Goal: Task Accomplishment & Management: Manage account settings

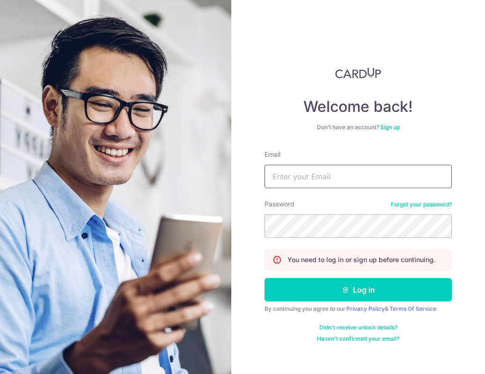
click at [290, 172] on input "Email" at bounding box center [358, 176] width 187 height 23
type input "[EMAIL_ADDRESS][DOMAIN_NAME]"
click at [265, 278] on button "Log in" at bounding box center [358, 289] width 187 height 23
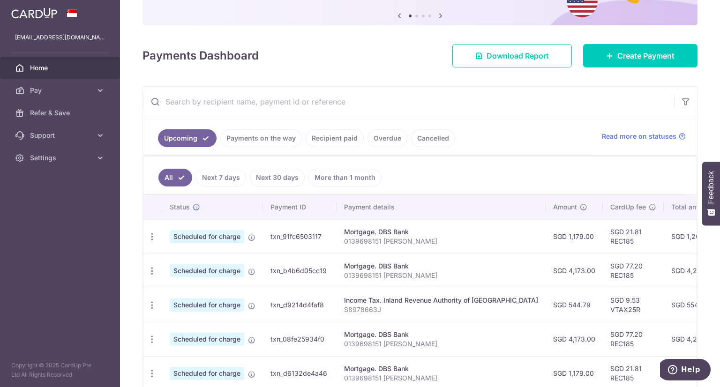
scroll to position [94, 0]
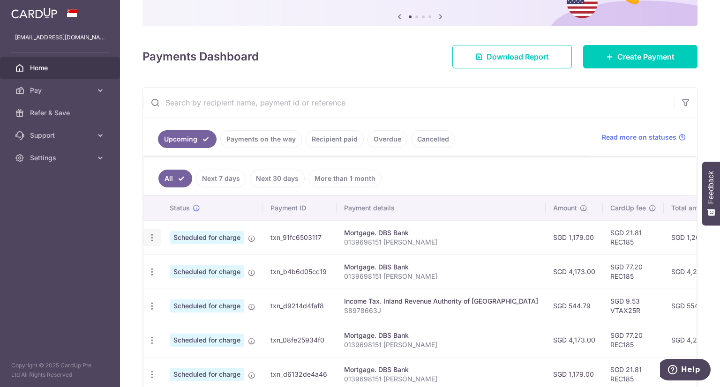
click at [154, 238] on icon "button" at bounding box center [152, 238] width 10 height 10
click at [209, 265] on span "Update payment" at bounding box center [202, 263] width 64 height 11
radio input "true"
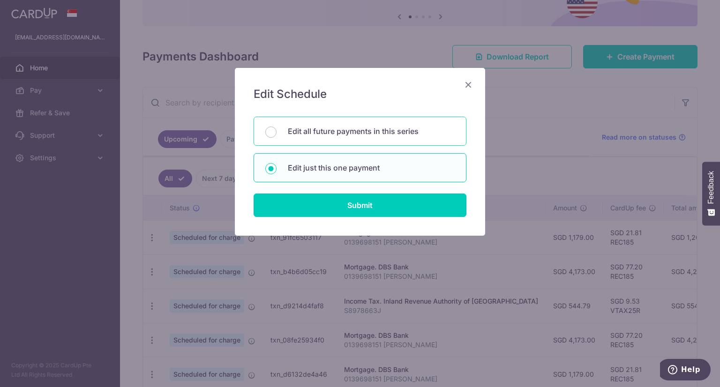
click at [358, 135] on p "Edit all future payments in this series" at bounding box center [371, 131] width 167 height 11
click at [276, 135] on input "Edit all future payments in this series" at bounding box center [270, 131] width 11 height 11
radio input "true"
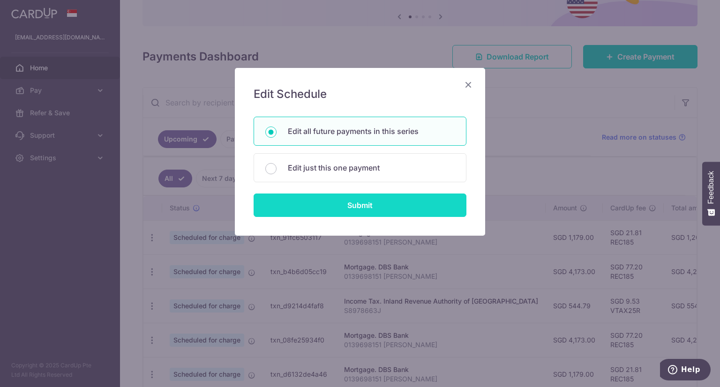
click at [360, 202] on input "Submit" at bounding box center [359, 204] width 213 height 23
radio input "true"
type input "1,179.00"
type input "0139698151 [PERSON_NAME]"
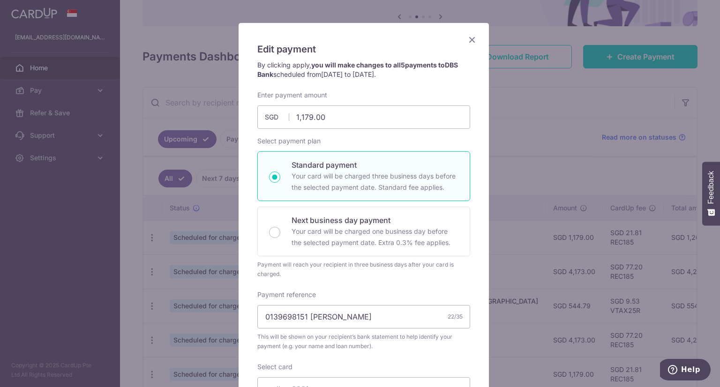
scroll to position [0, 0]
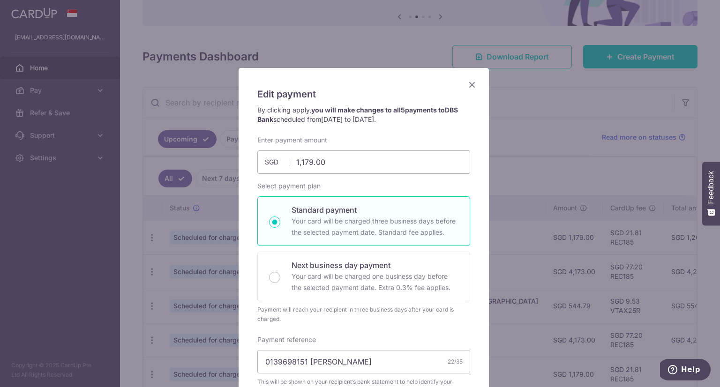
click at [466, 82] on icon "Close" at bounding box center [471, 85] width 11 height 12
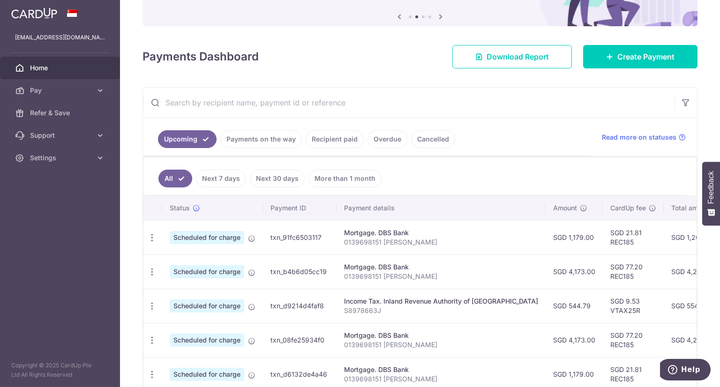
scroll to position [141, 0]
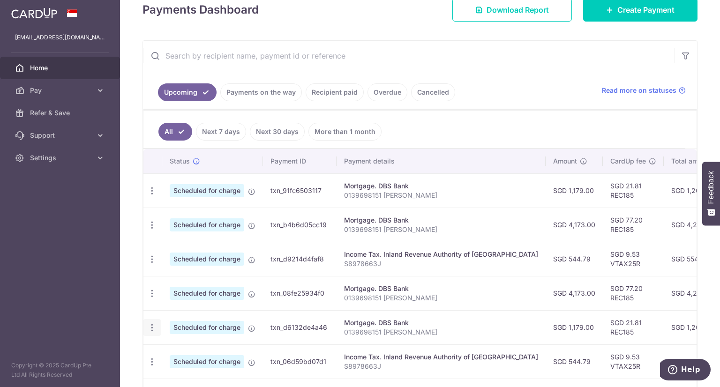
click at [152, 196] on icon "button" at bounding box center [152, 191] width 10 height 10
click at [175, 352] on span "Update payment" at bounding box center [202, 353] width 64 height 11
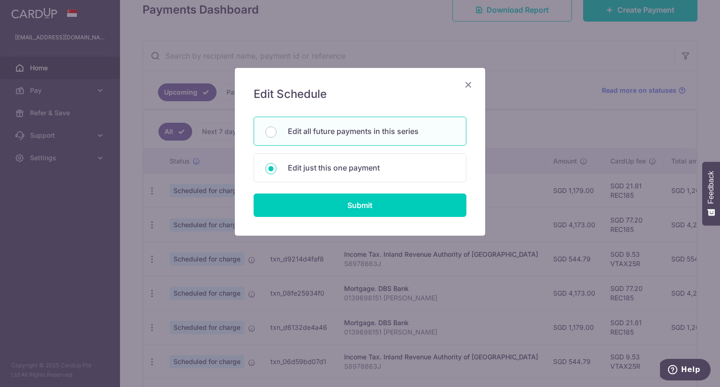
click at [349, 135] on p "Edit all future payments in this series" at bounding box center [371, 131] width 167 height 11
click at [276, 135] on input "Edit all future payments in this series" at bounding box center [270, 131] width 11 height 11
radio input "true"
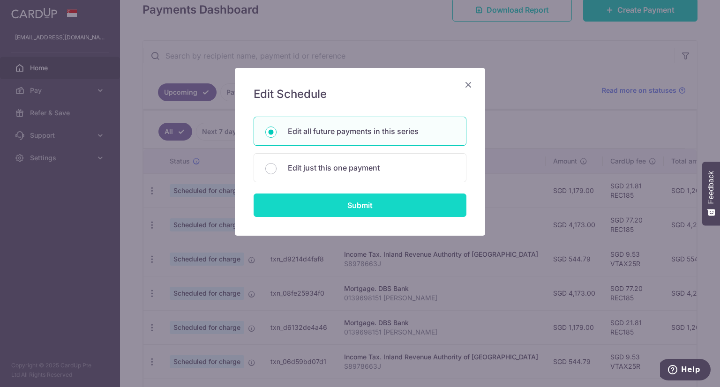
click at [343, 205] on input "Submit" at bounding box center [359, 204] width 213 height 23
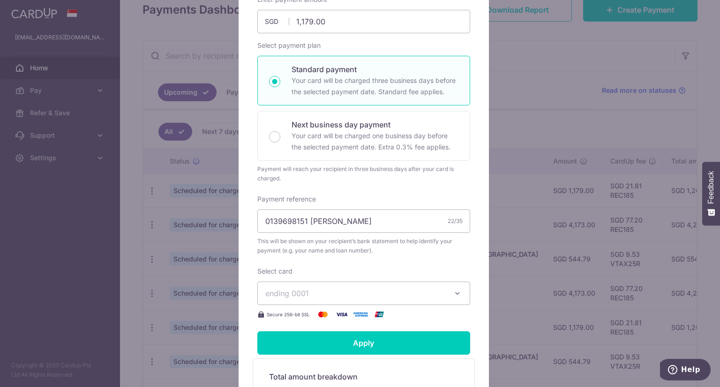
scroll to position [47, 0]
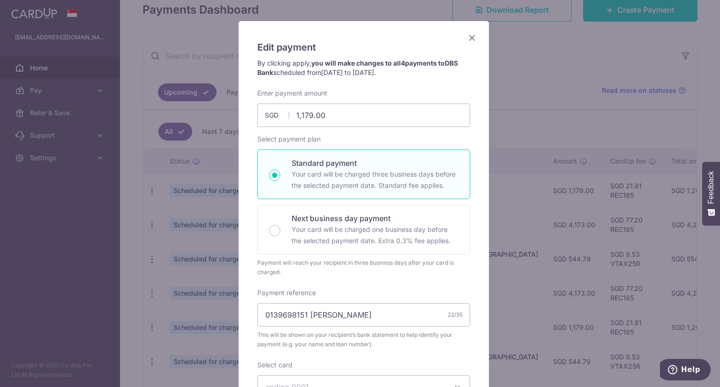
click at [469, 38] on icon "Close" at bounding box center [471, 38] width 11 height 12
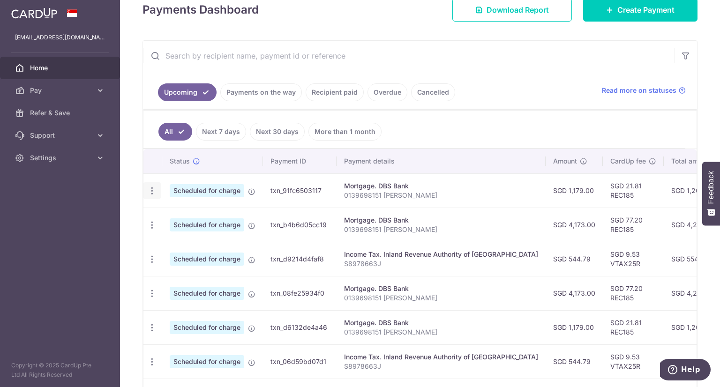
click at [147, 191] on icon "button" at bounding box center [152, 191] width 10 height 10
click at [187, 211] on span "Update payment" at bounding box center [202, 216] width 64 height 11
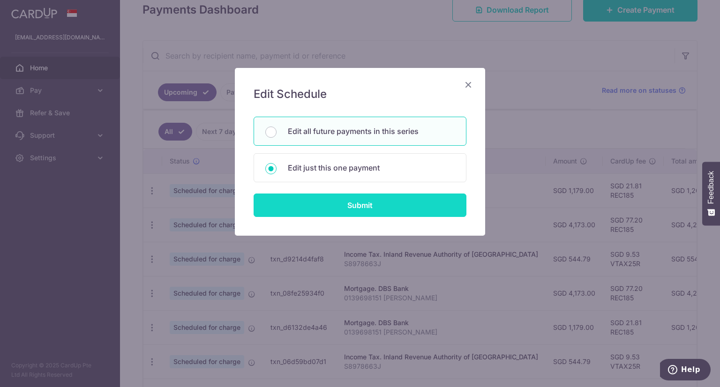
click at [339, 213] on input "Submit" at bounding box center [359, 204] width 213 height 23
radio input "true"
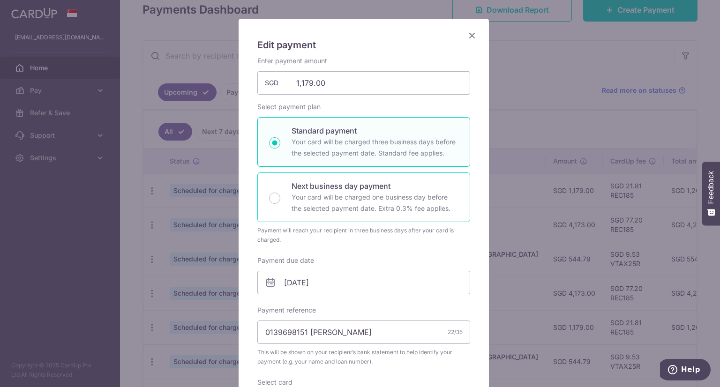
scroll to position [94, 0]
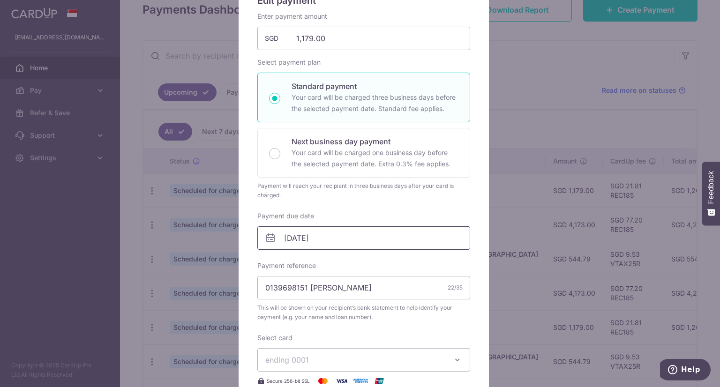
click at [339, 230] on input "[DATE]" at bounding box center [363, 237] width 213 height 23
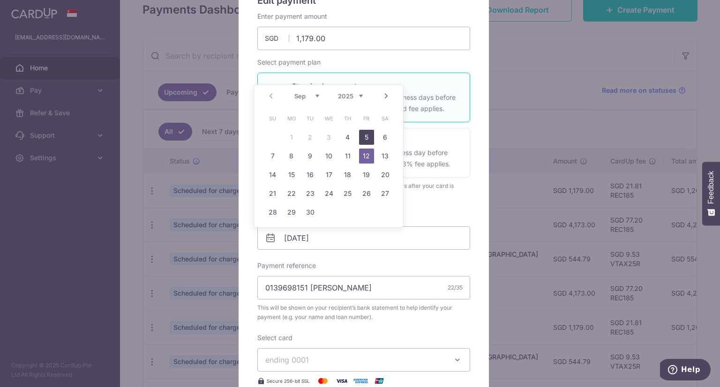
click at [362, 135] on link "5" at bounding box center [366, 137] width 15 height 15
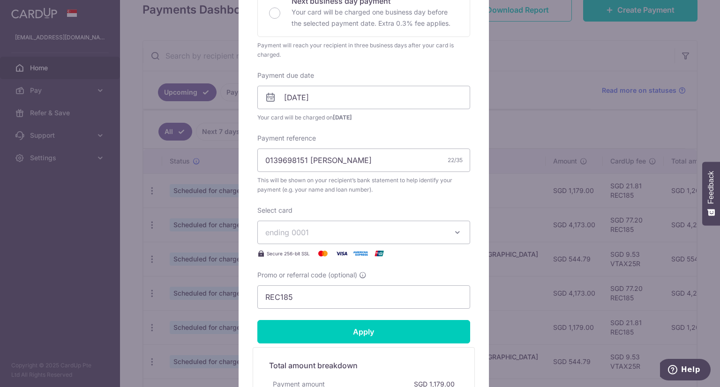
scroll to position [141, 0]
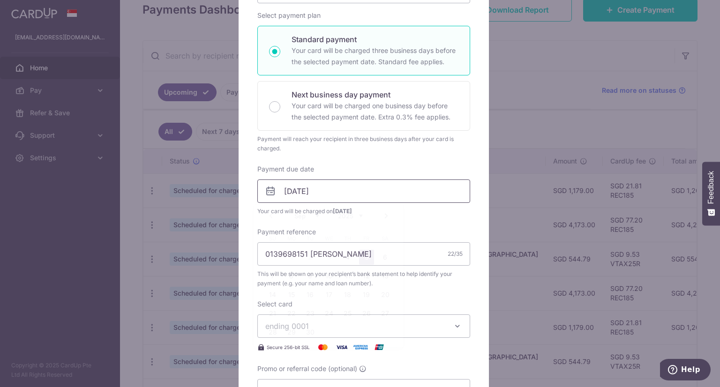
click at [329, 192] on input "05/09/2025" at bounding box center [363, 190] width 213 height 23
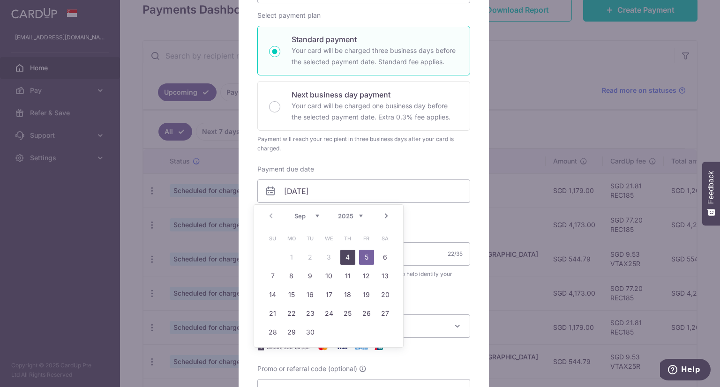
click at [343, 254] on link "4" at bounding box center [347, 257] width 15 height 15
type input "[DATE]"
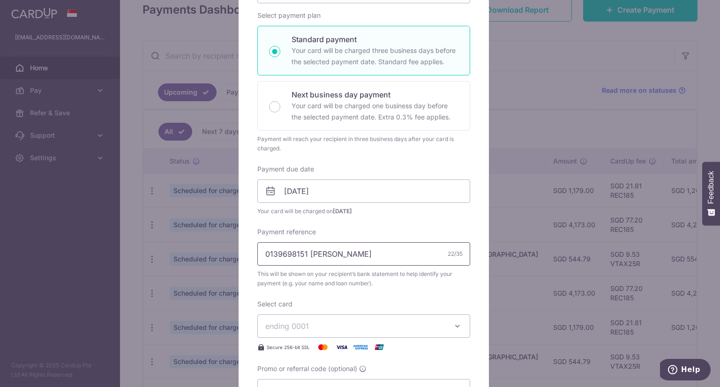
scroll to position [328, 0]
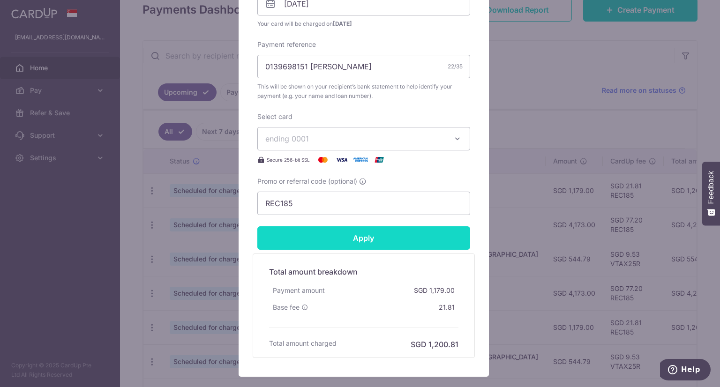
click at [357, 242] on input "Apply" at bounding box center [363, 237] width 213 height 23
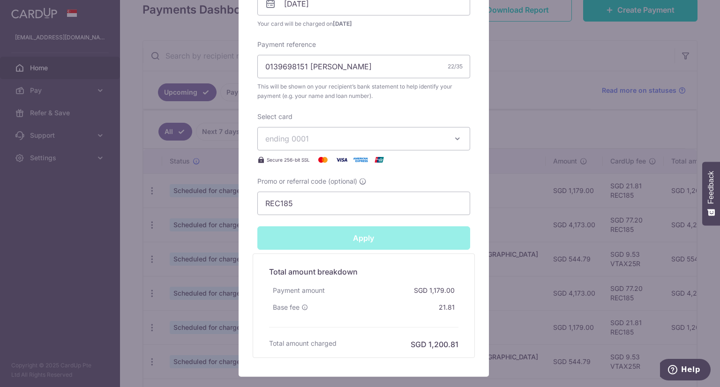
type input "Successfully Applied"
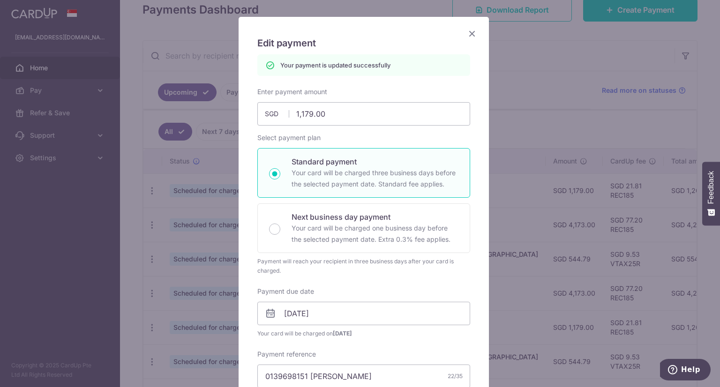
scroll to position [0, 0]
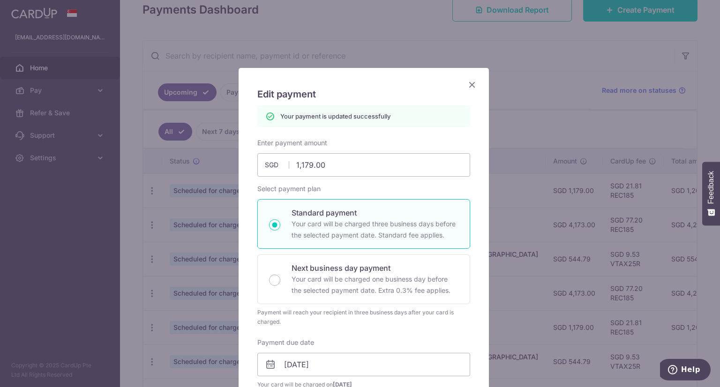
click at [466, 83] on icon "Close" at bounding box center [471, 85] width 11 height 12
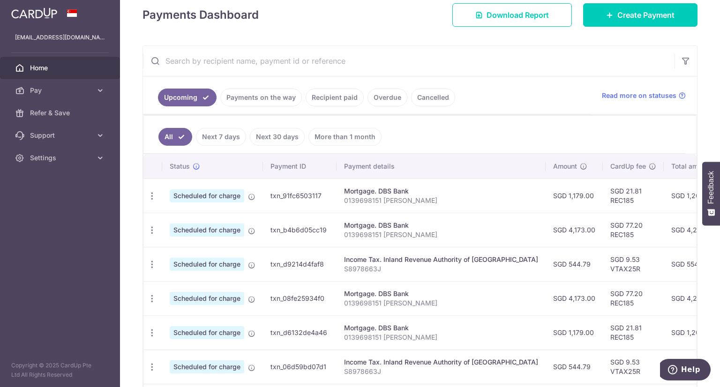
scroll to position [141, 0]
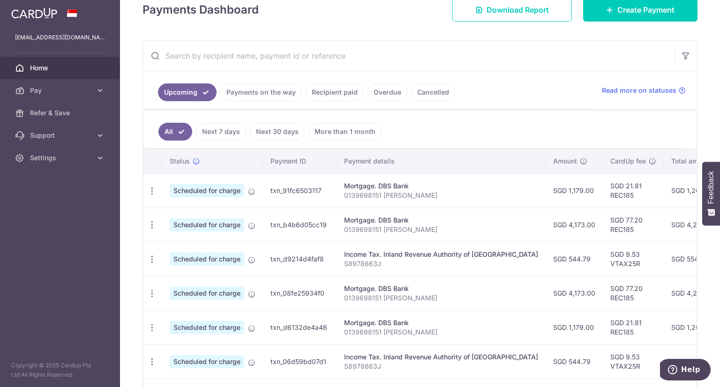
click at [362, 168] on div "× Pause Schedule Pause all future payments in this series Pause just this one p…" at bounding box center [420, 193] width 600 height 387
click at [362, 168] on th "Payment details" at bounding box center [440, 161] width 209 height 24
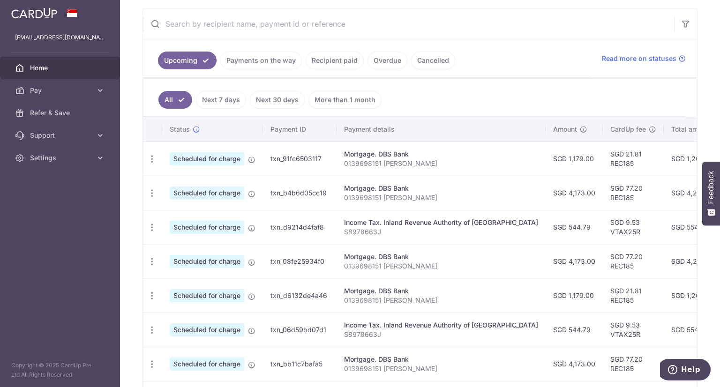
scroll to position [187, 0]
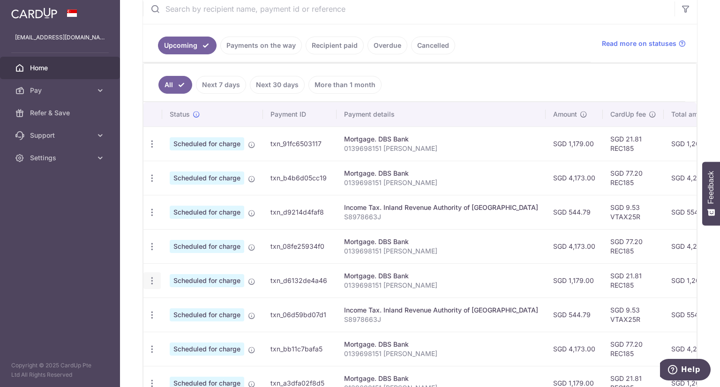
click at [155, 149] on icon "button" at bounding box center [152, 144] width 10 height 10
click at [193, 298] on link "Update payment" at bounding box center [192, 306] width 97 height 22
radio input "true"
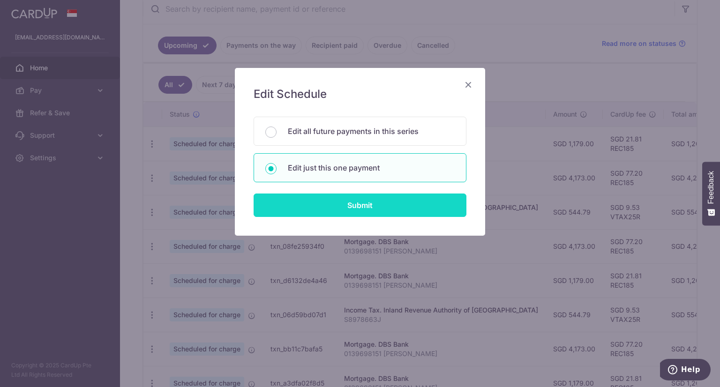
click at [349, 193] on form "You will be editing all 4 payments to DBS Bank scheduled from 12/10/2025 to 12/…" at bounding box center [359, 167] width 213 height 100
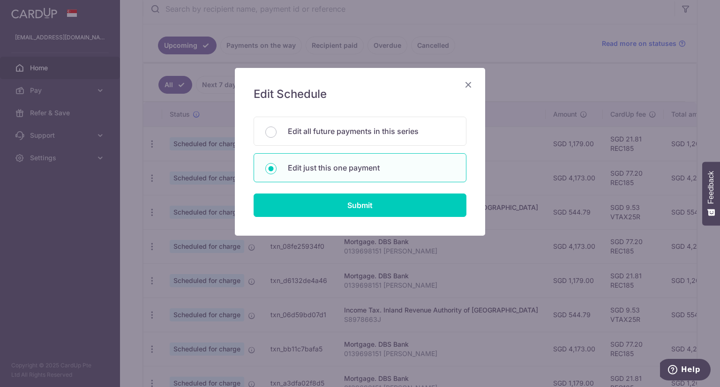
drag, startPoint x: 355, startPoint y: 129, endPoint x: 355, endPoint y: 174, distance: 44.5
click at [355, 134] on p "Edit all future payments in this series" at bounding box center [371, 131] width 167 height 11
click at [276, 134] on input "Edit all future payments in this series" at bounding box center [270, 131] width 11 height 11
radio input "true"
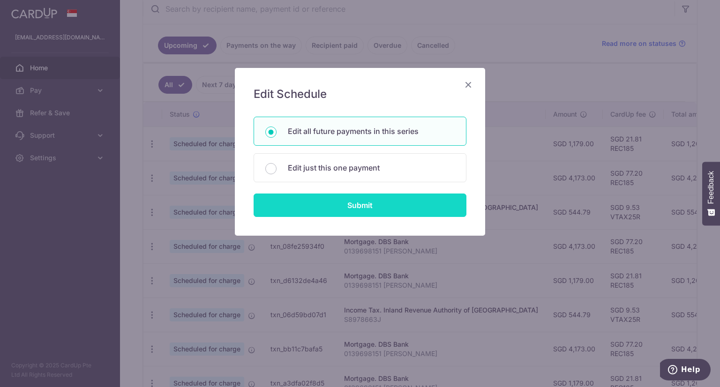
click at [352, 205] on input "Submit" at bounding box center [359, 204] width 213 height 23
radio input "true"
type input "1,179.00"
type input "0139698151 [PERSON_NAME]"
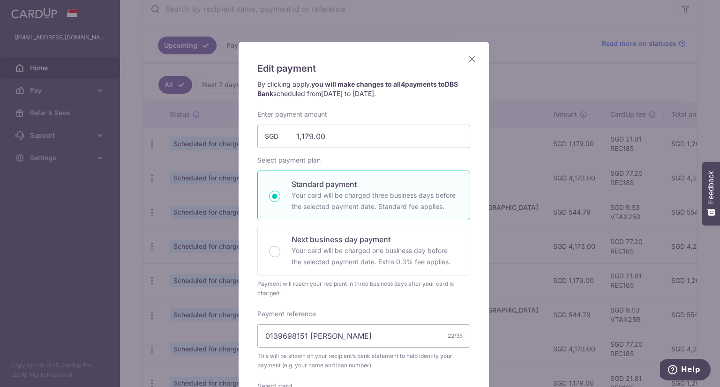
scroll to position [47, 0]
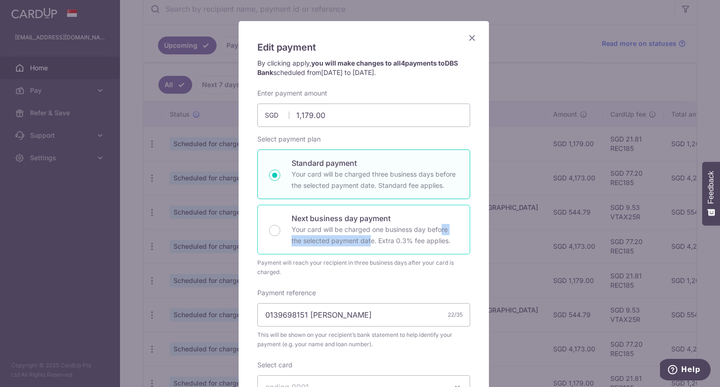
drag, startPoint x: 356, startPoint y: 224, endPoint x: 448, endPoint y: 224, distance: 91.8
click at [448, 224] on p "Your card will be charged one business day before the selected payment date. Ex…" at bounding box center [374, 235] width 167 height 22
radio input "false"
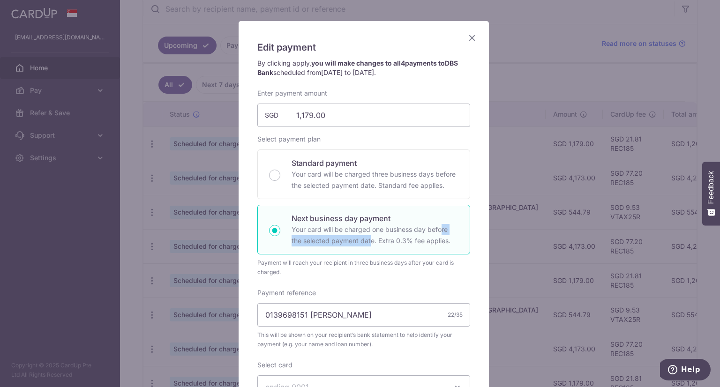
click at [447, 233] on p "Your card will be charged one business day before the selected payment date. Ex…" at bounding box center [374, 235] width 167 height 22
click at [280, 233] on input "Next business day payment Your card will be charged one business day before the…" at bounding box center [274, 230] width 11 height 11
radio input "true"
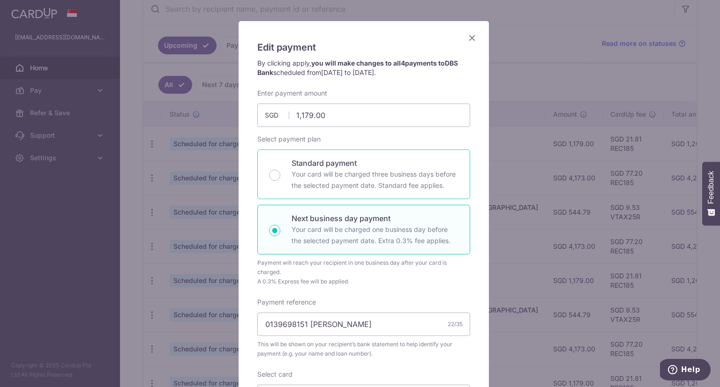
click at [369, 180] on p "Your card will be charged three business days before the selected payment date.…" at bounding box center [374, 180] width 167 height 22
click at [280, 180] on input "Standard payment Your card will be charged three business days before the selec…" at bounding box center [274, 175] width 11 height 11
radio input "true"
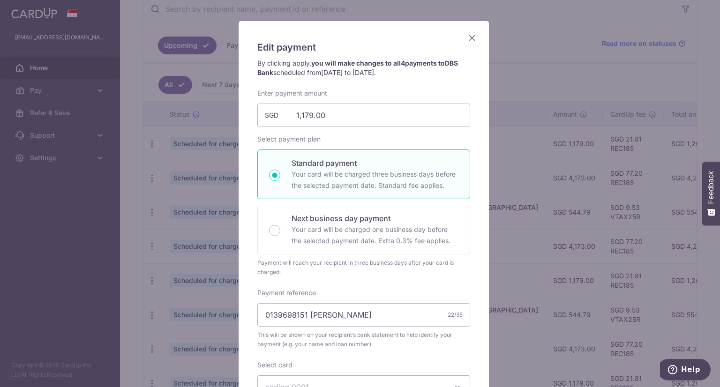
click at [468, 38] on icon "Close" at bounding box center [471, 38] width 11 height 12
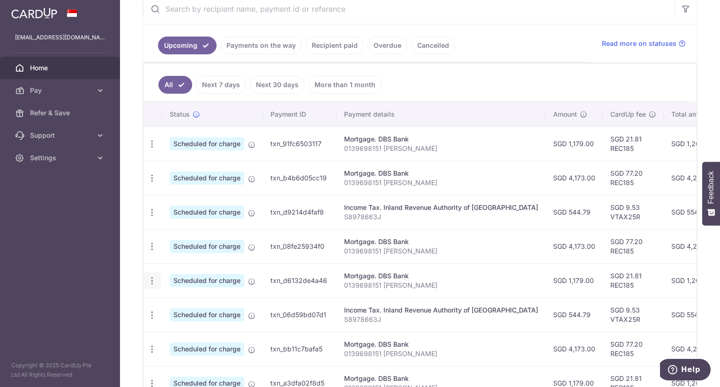
click at [154, 149] on icon "button" at bounding box center [152, 144] width 10 height 10
click at [202, 310] on link "Update payment" at bounding box center [192, 306] width 97 height 22
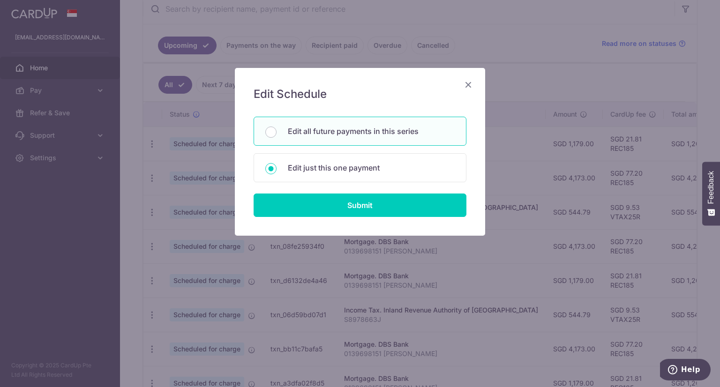
click at [360, 139] on div "Edit all future payments in this series" at bounding box center [359, 131] width 213 height 29
radio input "true"
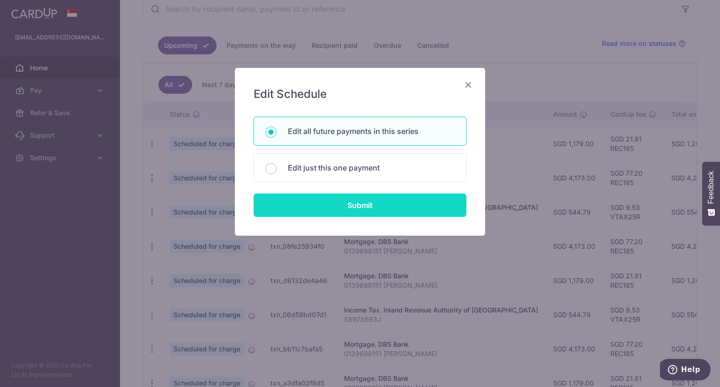
click at [364, 204] on input "Submit" at bounding box center [359, 204] width 213 height 23
radio input "true"
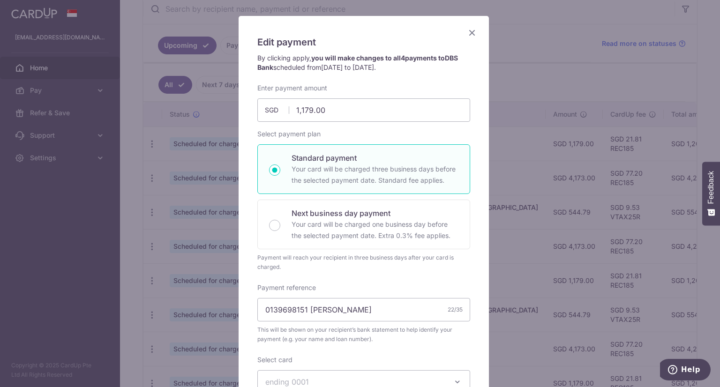
scroll to position [0, 0]
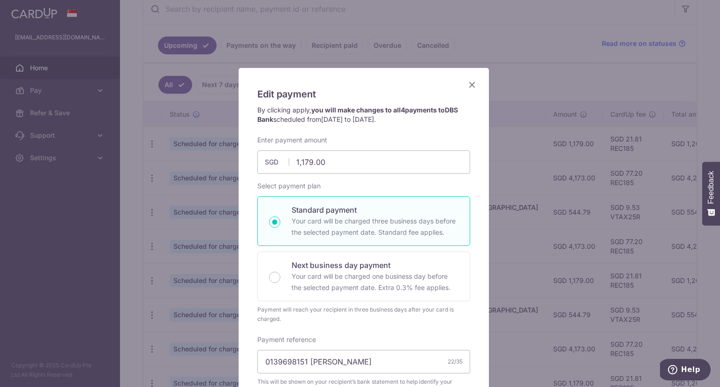
click at [467, 81] on icon "Close" at bounding box center [471, 85] width 11 height 12
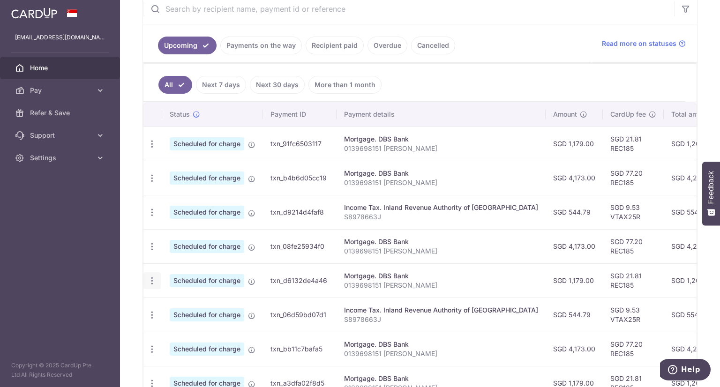
click at [154, 149] on icon "button" at bounding box center [152, 144] width 10 height 10
click at [187, 305] on span "Update payment" at bounding box center [202, 306] width 64 height 11
radio input "true"
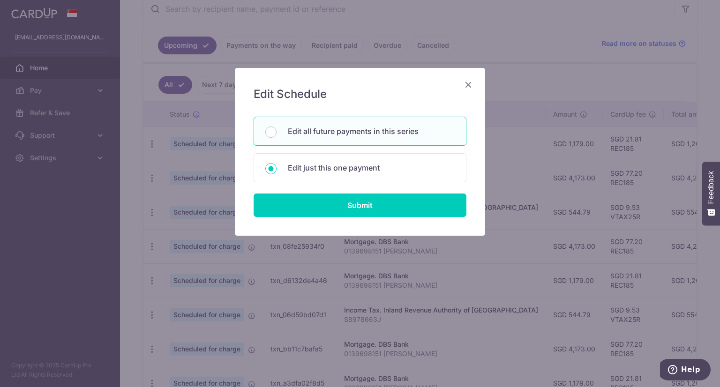
click at [346, 216] on div "Edit Schedule You will be editing all 4 payments to DBS Bank scheduled from 12/…" at bounding box center [360, 152] width 250 height 168
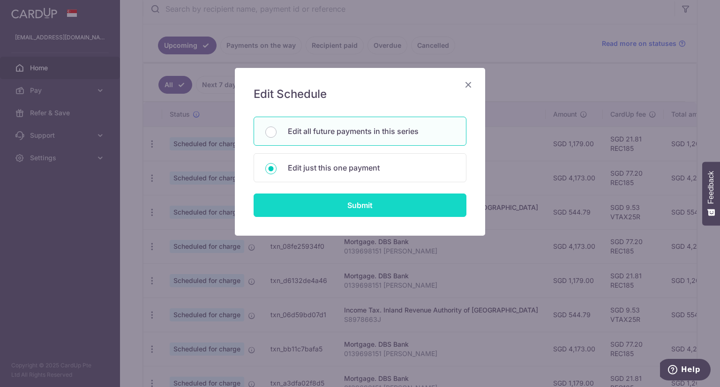
click at [344, 203] on input "Submit" at bounding box center [359, 204] width 213 height 23
radio input "true"
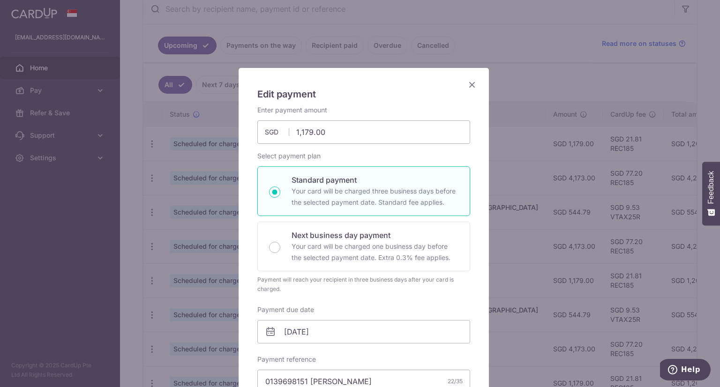
scroll to position [94, 0]
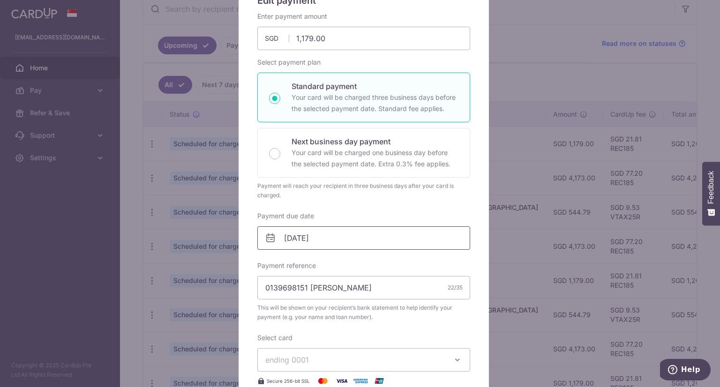
click at [341, 226] on body "tpooyee@hotmail.com Home Pay Payments Recipients Cards Refer & Save Support FAQ…" at bounding box center [360, 193] width 720 height 387
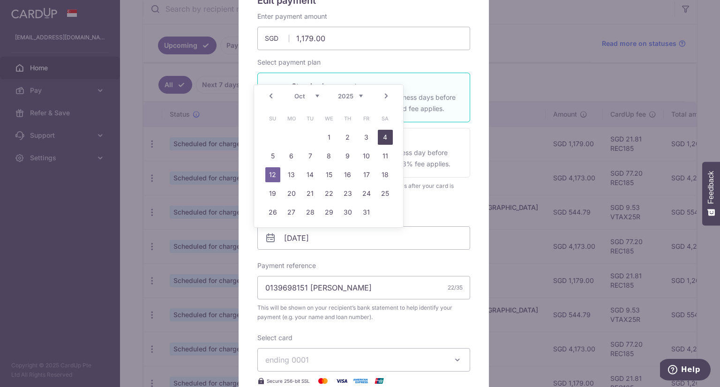
click at [384, 137] on link "4" at bounding box center [385, 137] width 15 height 15
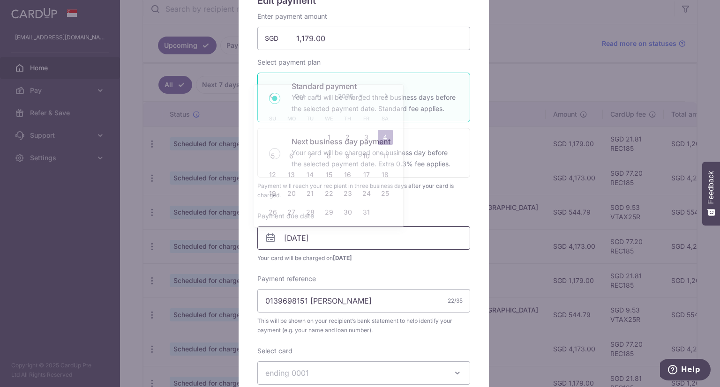
click at [352, 237] on input "04/10/2025" at bounding box center [363, 237] width 213 height 23
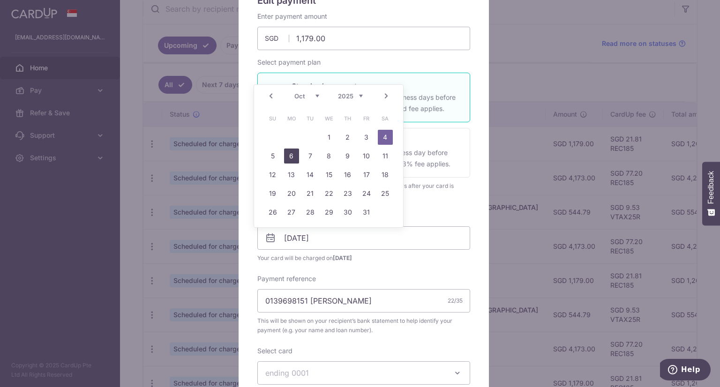
click at [287, 162] on link "6" at bounding box center [291, 156] width 15 height 15
type input "[DATE]"
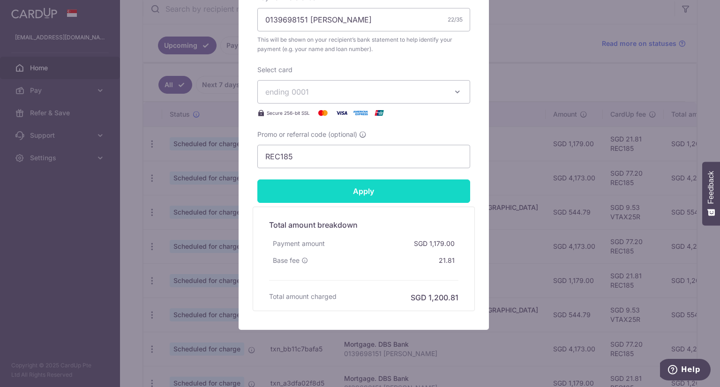
click at [365, 197] on input "Apply" at bounding box center [363, 190] width 213 height 23
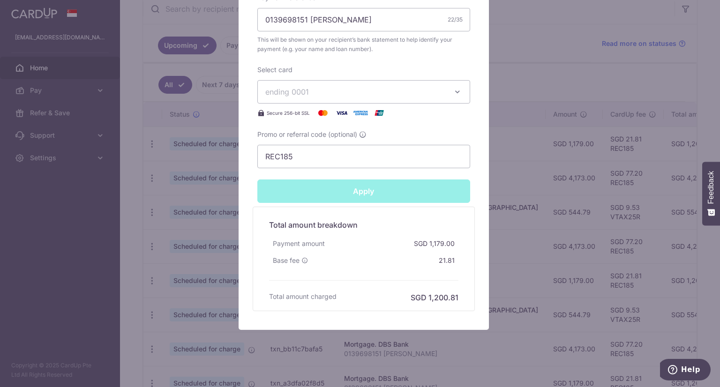
type input "Successfully Applied"
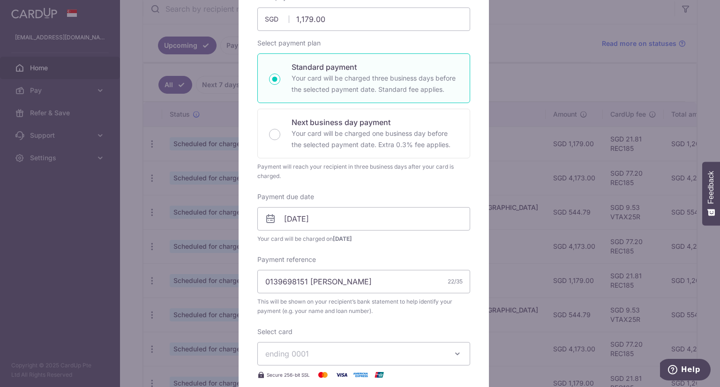
scroll to position [32, 0]
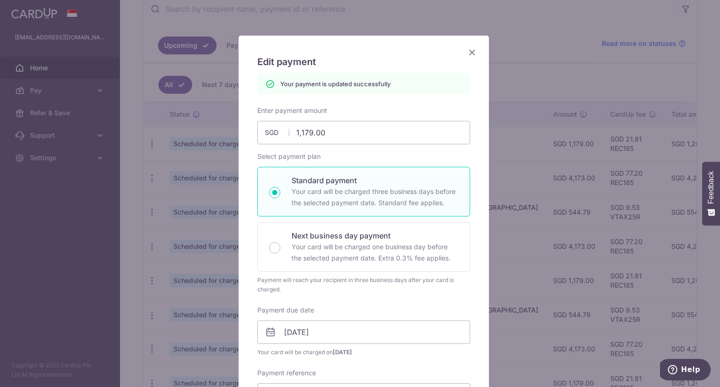
click at [468, 48] on icon "Close" at bounding box center [471, 52] width 11 height 12
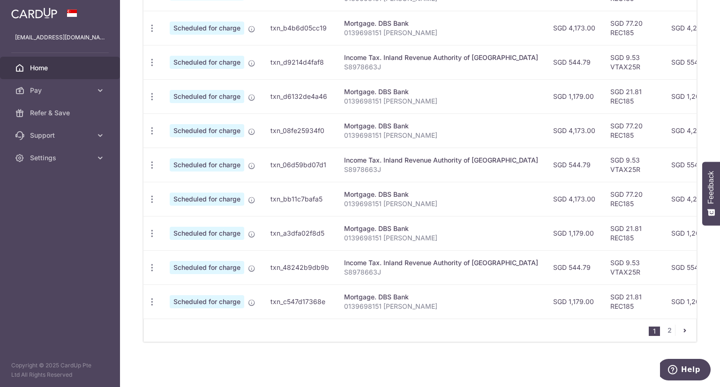
scroll to position [340, 0]
click at [671, 331] on ul "1 2" at bounding box center [671, 330] width 47 height 11
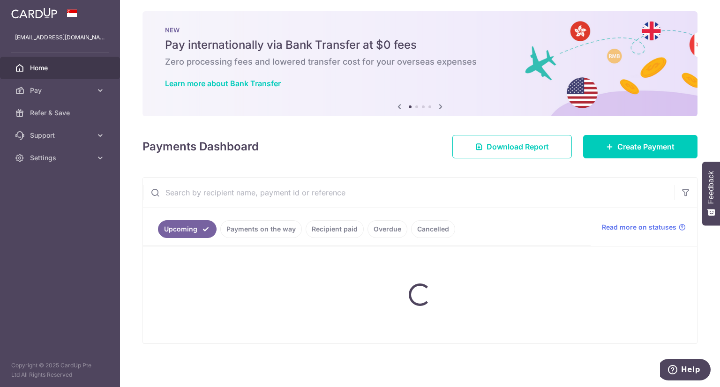
scroll to position [0, 0]
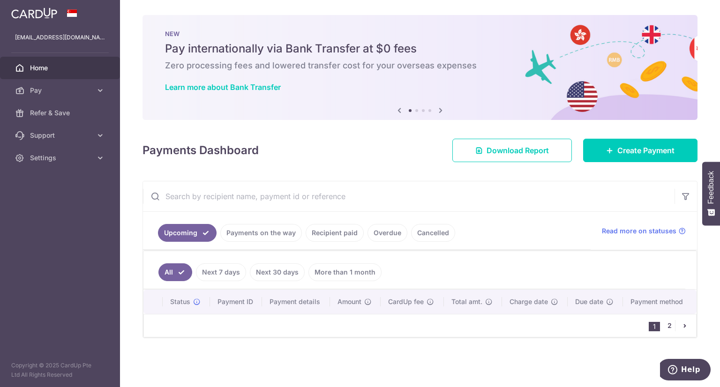
click at [667, 325] on link "2" at bounding box center [668, 325] width 11 height 11
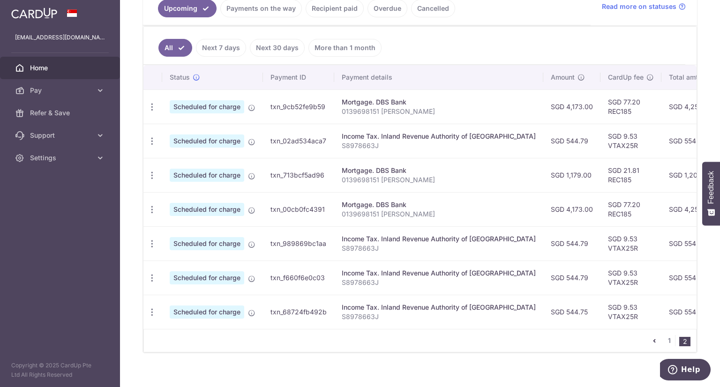
scroll to position [238, 0]
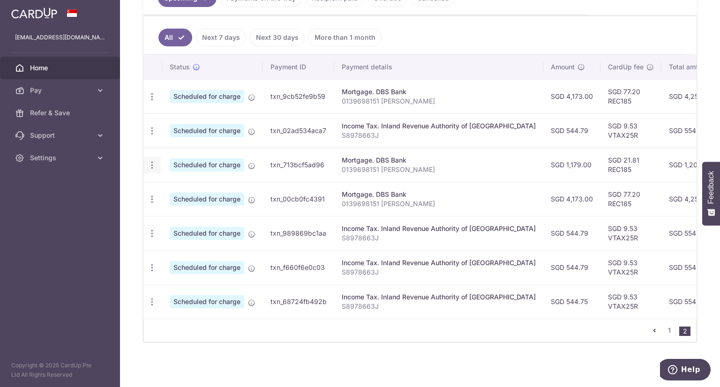
click at [156, 158] on div "Update payment Cancel payment" at bounding box center [151, 164] width 17 height 17
click at [149, 102] on icon "button" at bounding box center [152, 97] width 10 height 10
click at [174, 185] on span "Update payment" at bounding box center [202, 190] width 64 height 11
radio input "true"
type input "1,179.00"
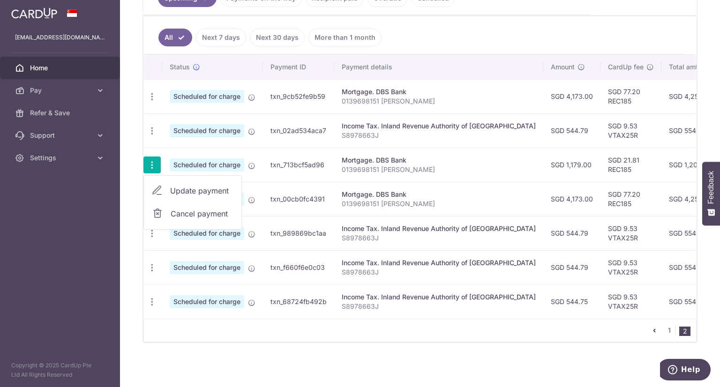
type input "12/01/2026"
type input "0139698151 [PERSON_NAME]"
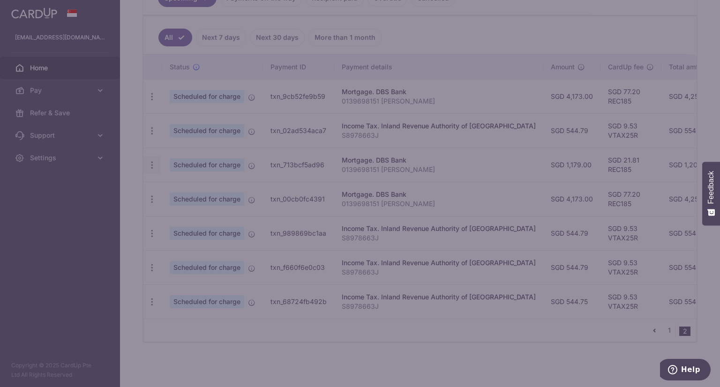
type input "REC185"
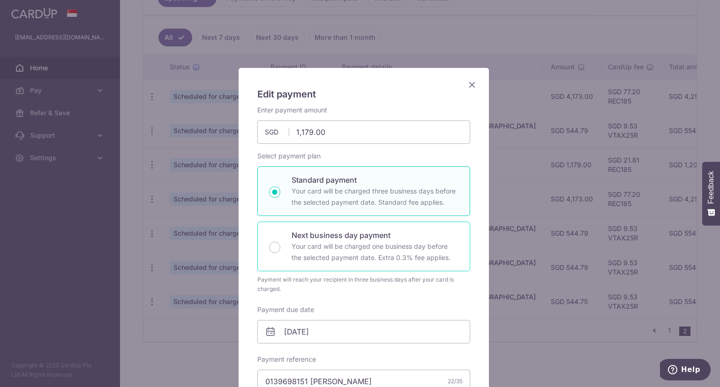
scroll to position [141, 0]
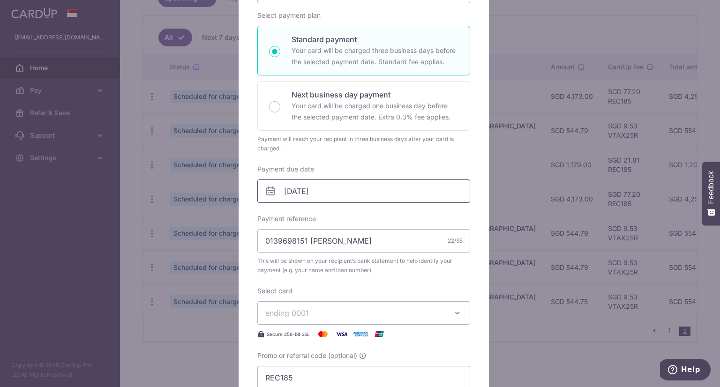
click at [334, 194] on input "12/01/2026" at bounding box center [363, 190] width 213 height 23
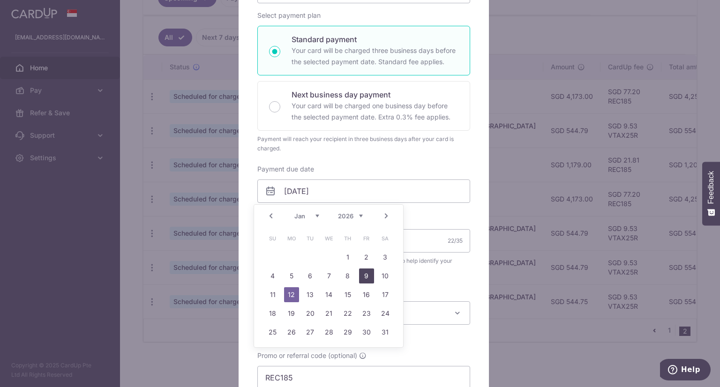
click at [360, 274] on link "9" at bounding box center [366, 275] width 15 height 15
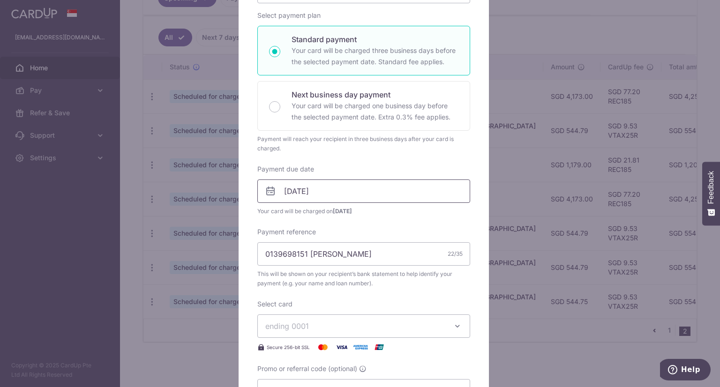
click at [343, 201] on input "09/01/2026" at bounding box center [363, 190] width 213 height 23
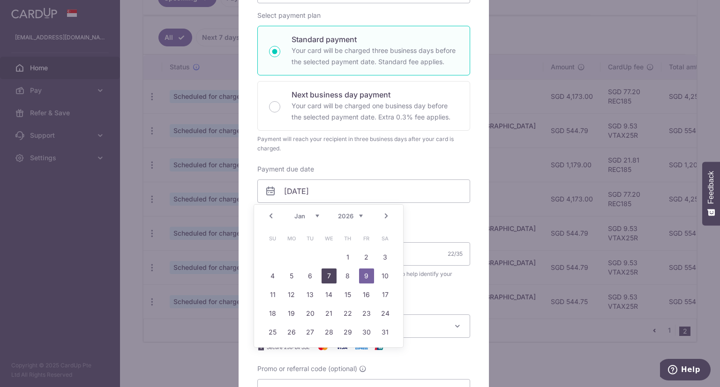
click at [332, 270] on link "7" at bounding box center [328, 275] width 15 height 15
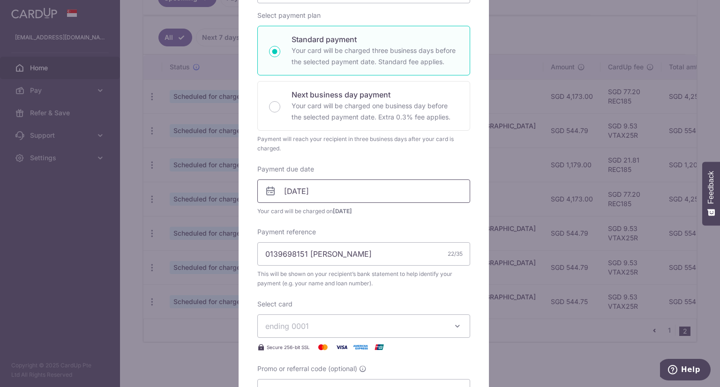
click at [347, 194] on input "07/01/2026" at bounding box center [363, 190] width 213 height 23
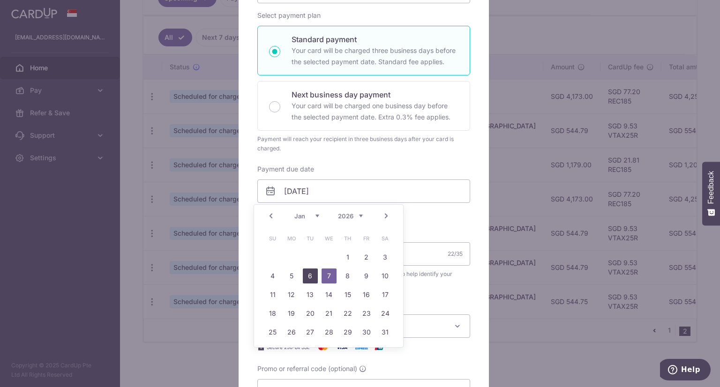
click at [309, 270] on link "6" at bounding box center [310, 275] width 15 height 15
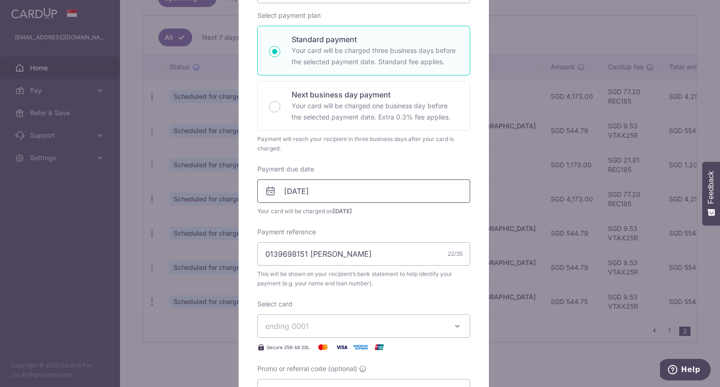
click at [359, 188] on input "06/01/2026" at bounding box center [363, 190] width 213 height 23
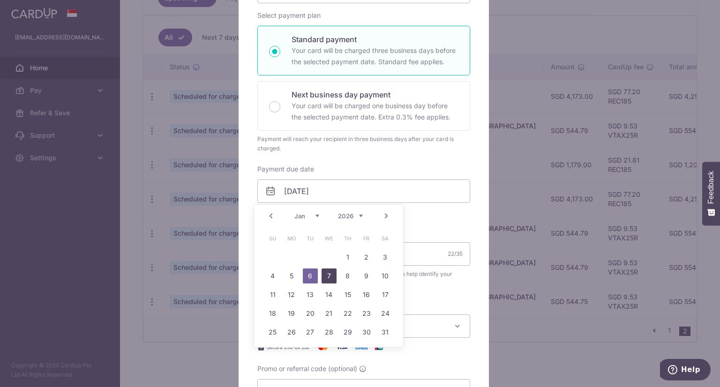
click at [329, 270] on link "7" at bounding box center [328, 275] width 15 height 15
type input "07/01/2026"
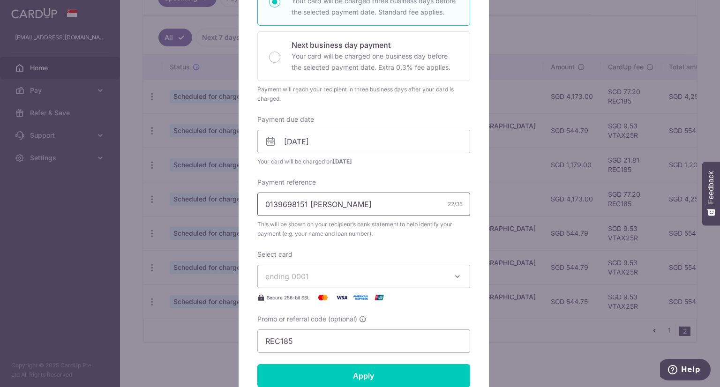
scroll to position [244, 0]
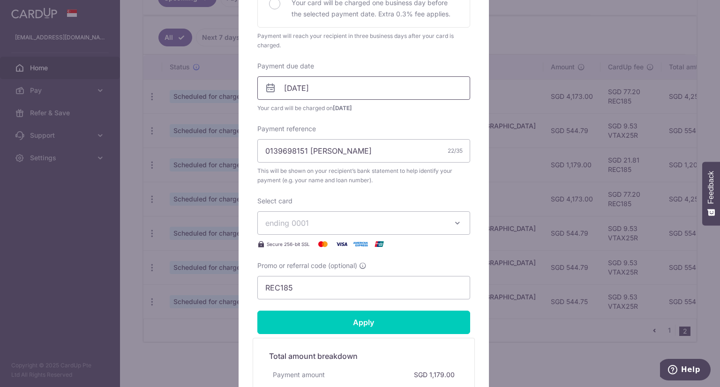
click at [349, 97] on input "07/01/2026" at bounding box center [363, 87] width 213 height 23
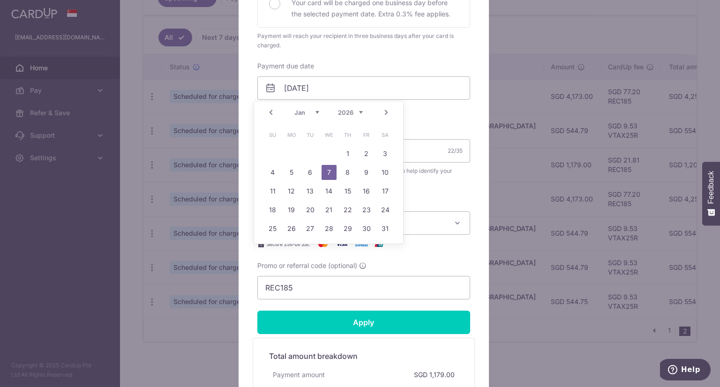
click at [393, 72] on div "Payment due date 07/01/2026 Your card will be charged on 02/01/2026" at bounding box center [363, 87] width 213 height 52
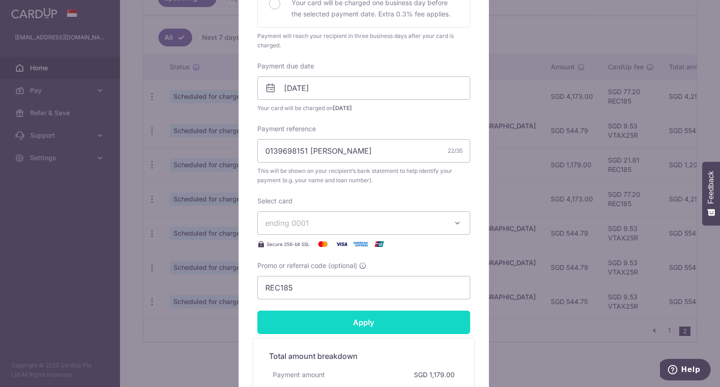
click at [358, 323] on input "Apply" at bounding box center [363, 322] width 213 height 23
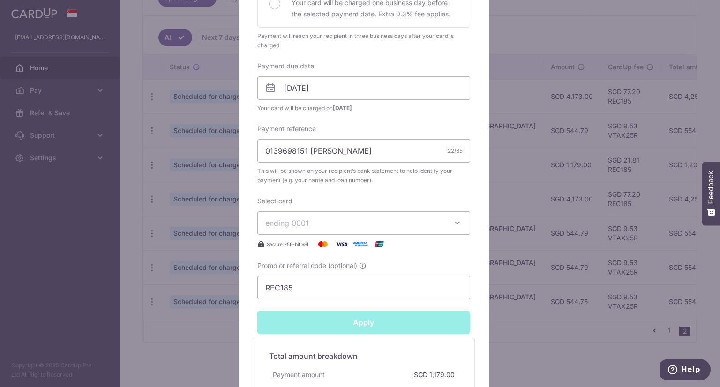
type input "Successfully Applied"
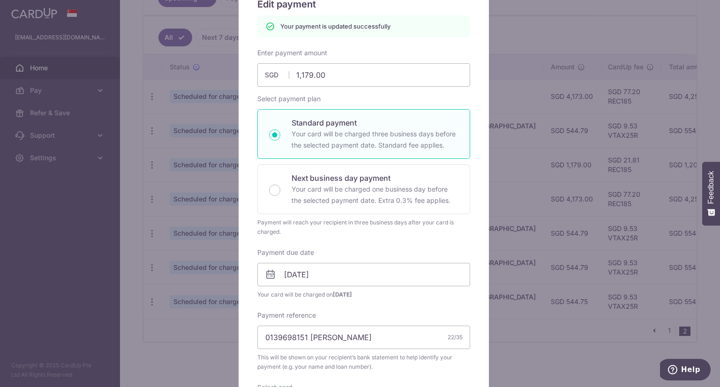
scroll to position [0, 0]
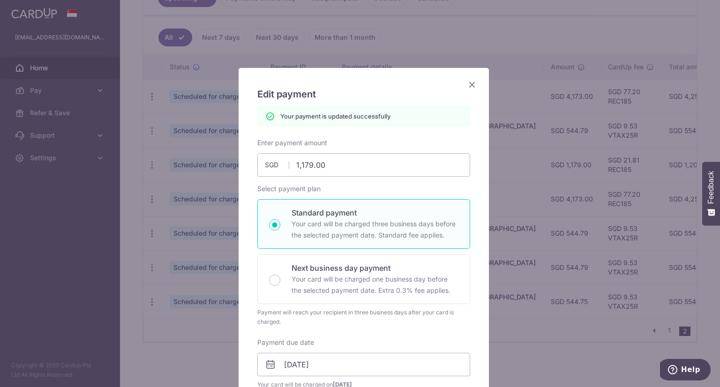
click at [466, 86] on icon "Close" at bounding box center [471, 85] width 11 height 12
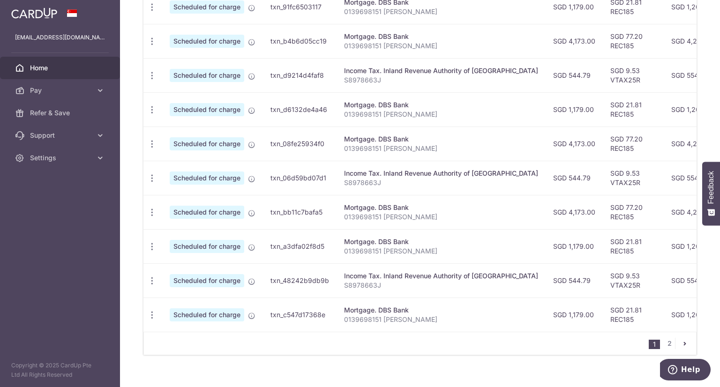
scroll to position [340, 0]
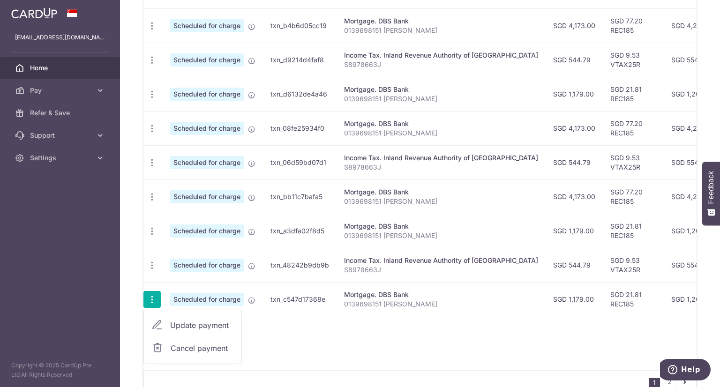
click at [181, 319] on span "Update payment" at bounding box center [202, 324] width 64 height 11
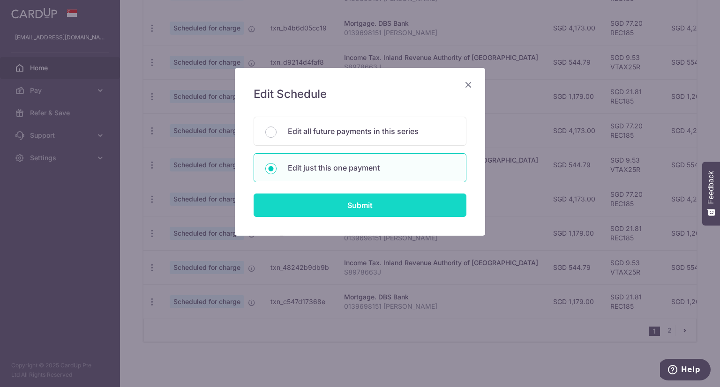
drag, startPoint x: 355, startPoint y: 194, endPoint x: 354, endPoint y: 200, distance: 5.7
click at [354, 200] on input "Submit" at bounding box center [359, 204] width 213 height 23
radio input "true"
type input "1,179.00"
type input "[DATE]"
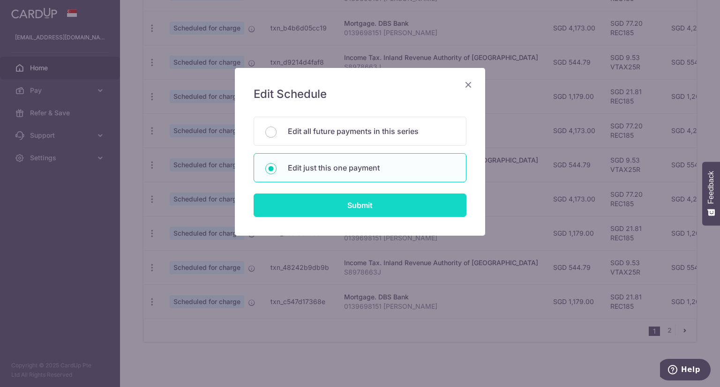
type input "0139698151 [PERSON_NAME]"
type input "REC185"
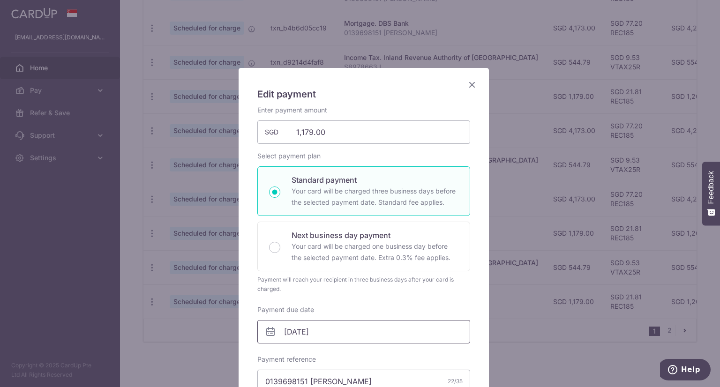
scroll to position [141, 0]
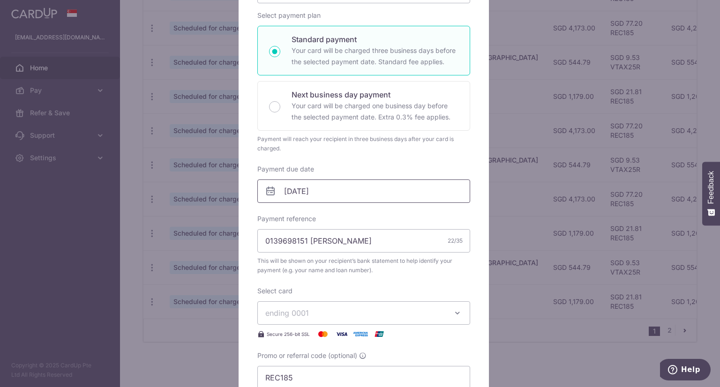
click at [340, 193] on input "[DATE]" at bounding box center [363, 190] width 213 height 23
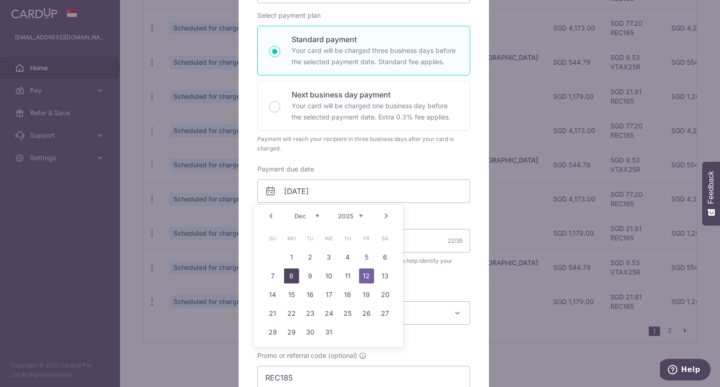
click at [292, 276] on link "8" at bounding box center [291, 275] width 15 height 15
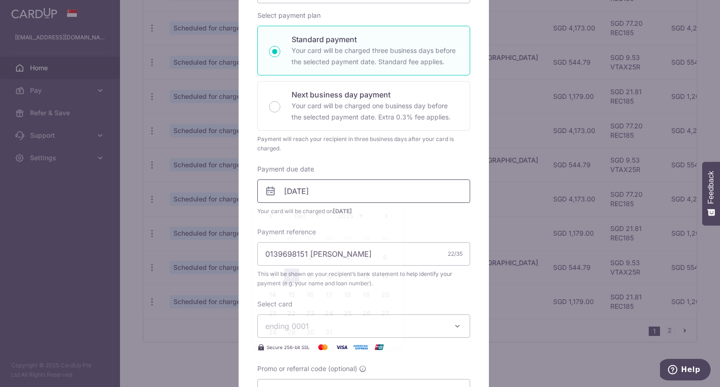
click at [358, 200] on input "[DATE]" at bounding box center [363, 190] width 213 height 23
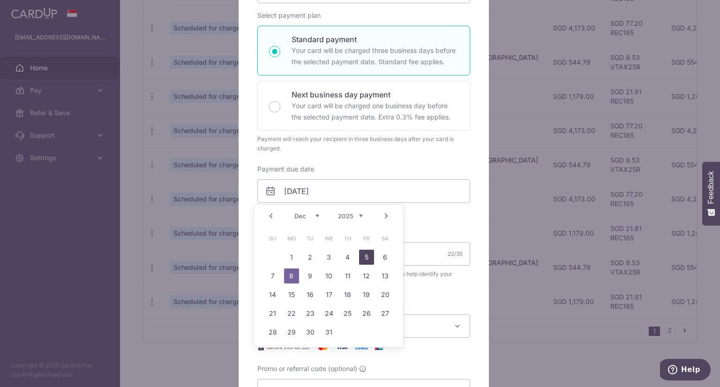
click at [362, 256] on link "5" at bounding box center [366, 257] width 15 height 15
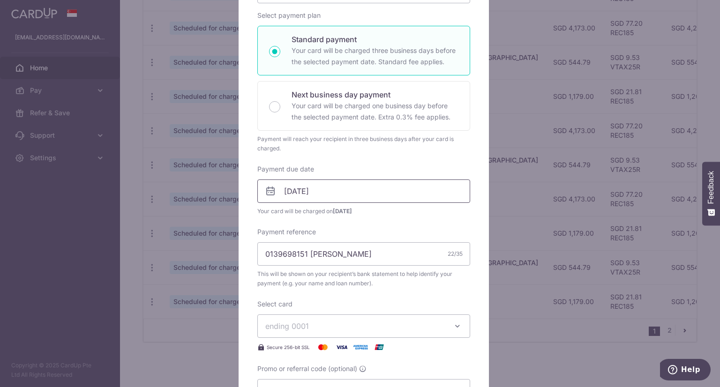
click at [362, 197] on input "05/12/2025" at bounding box center [363, 190] width 213 height 23
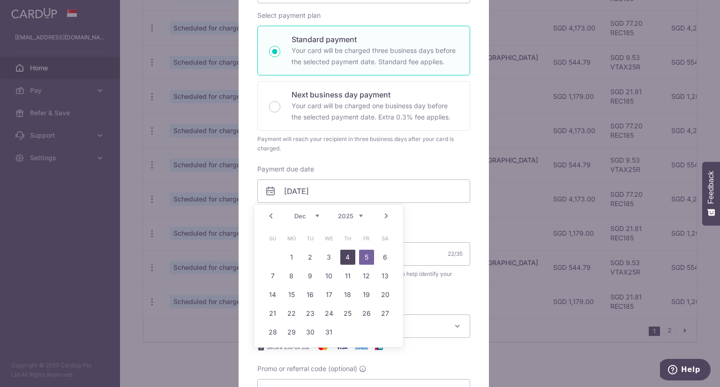
click at [347, 260] on link "4" at bounding box center [347, 257] width 15 height 15
type input "[DATE]"
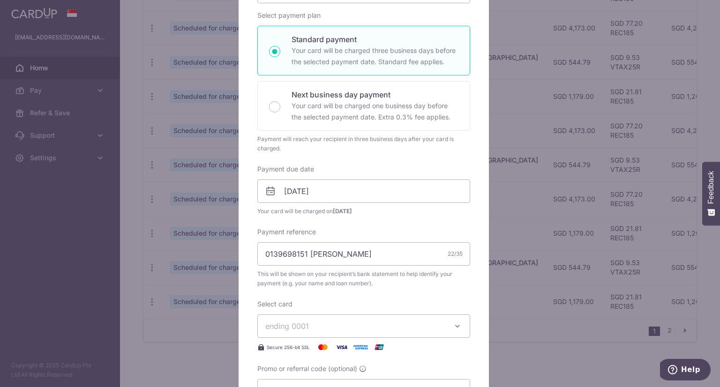
scroll to position [375, 0]
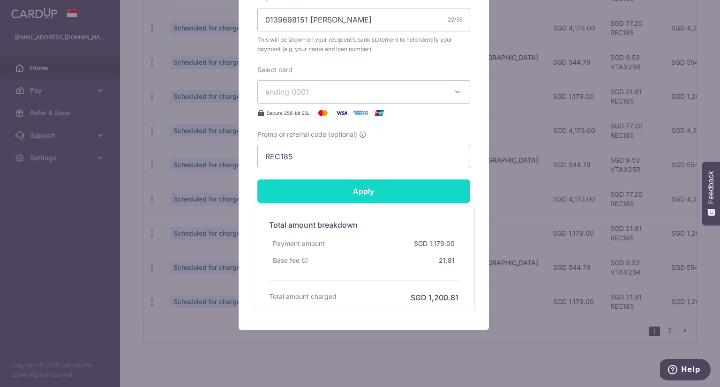
click at [371, 197] on input "Apply" at bounding box center [363, 190] width 213 height 23
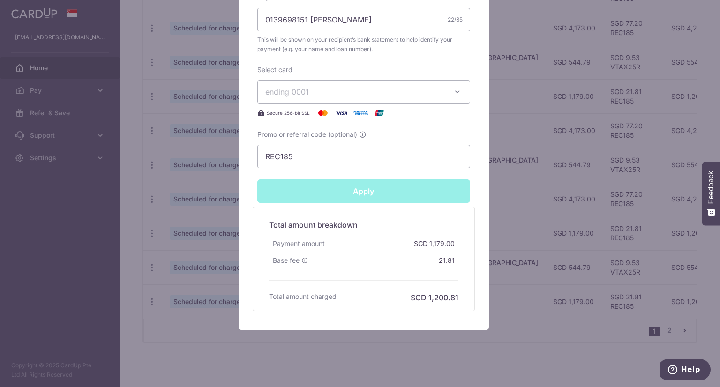
type input "Successfully Applied"
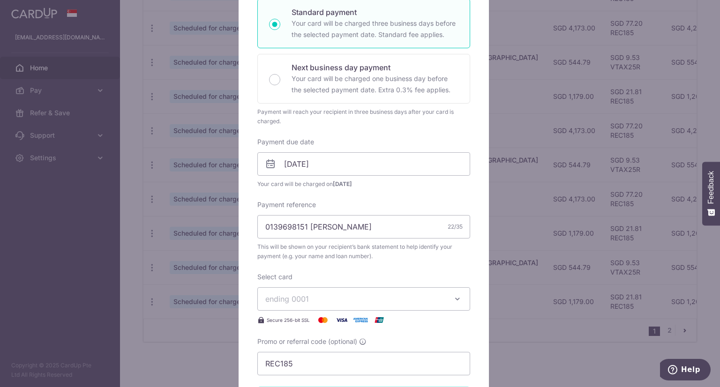
scroll to position [79, 0]
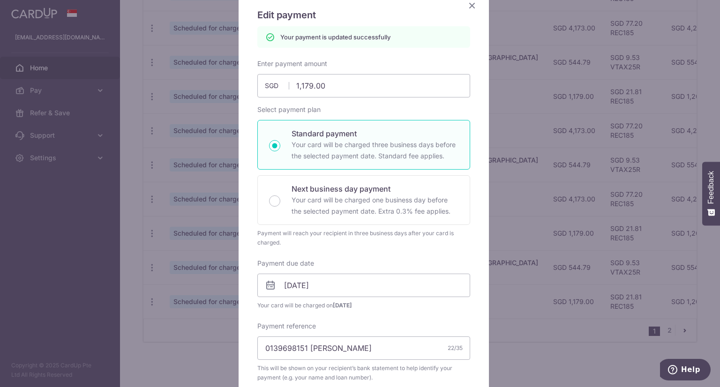
click at [469, 7] on icon "Close" at bounding box center [471, 6] width 11 height 12
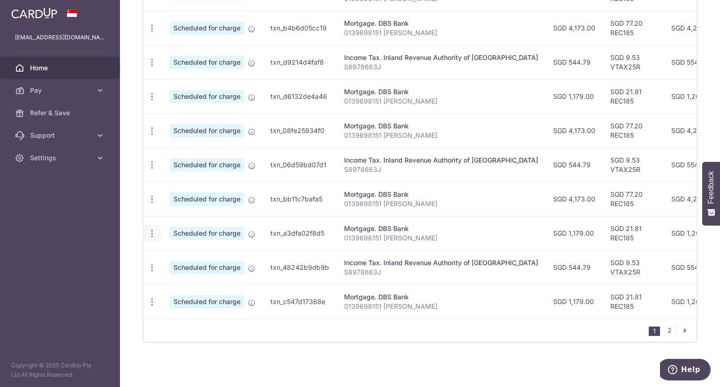
click at [175, 253] on span "Update payment" at bounding box center [202, 258] width 64 height 11
radio input "true"
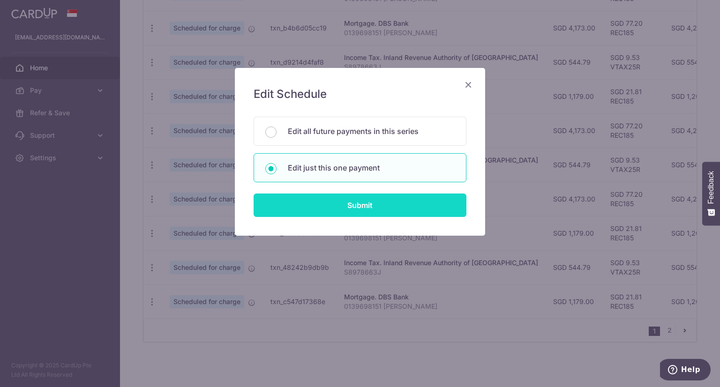
click at [378, 203] on input "Submit" at bounding box center [359, 204] width 213 height 23
radio input "true"
type input "1,179.00"
type input "[DATE]"
type input "0139698151 [PERSON_NAME]"
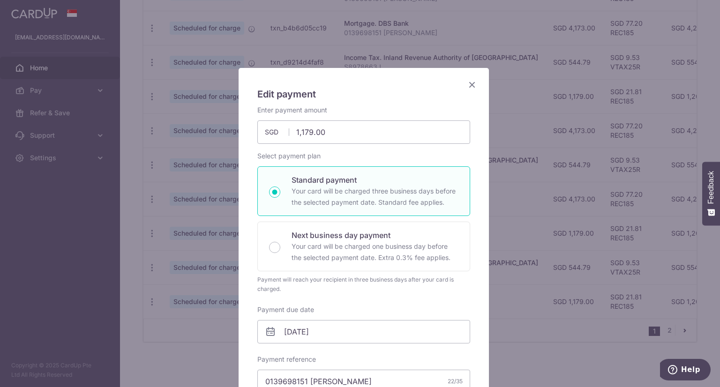
type input "REC185"
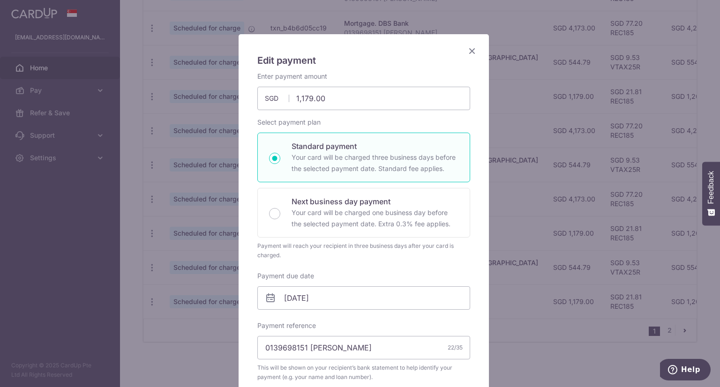
scroll to position [94, 0]
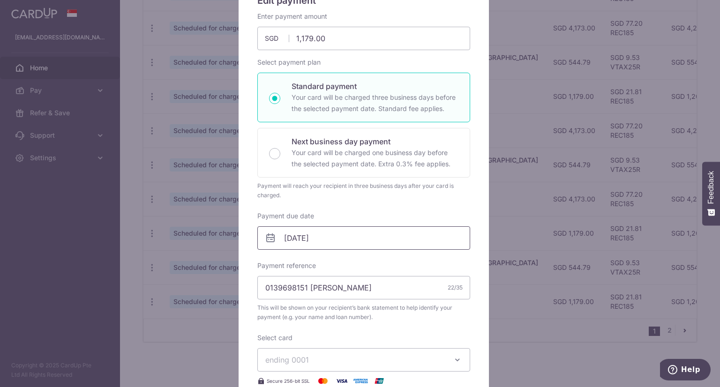
click at [344, 247] on input "12/11/2025" at bounding box center [363, 237] width 213 height 23
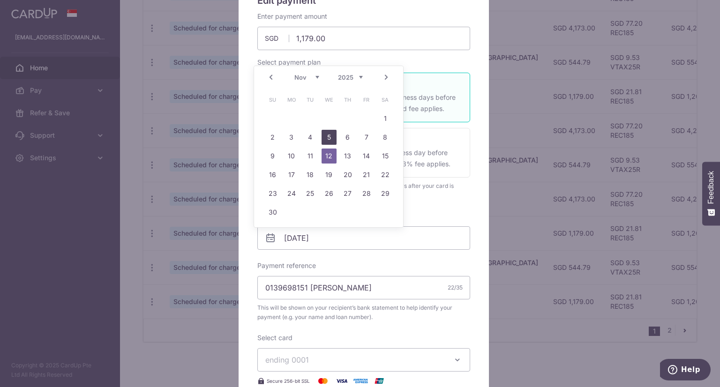
click at [331, 141] on link "5" at bounding box center [328, 137] width 15 height 15
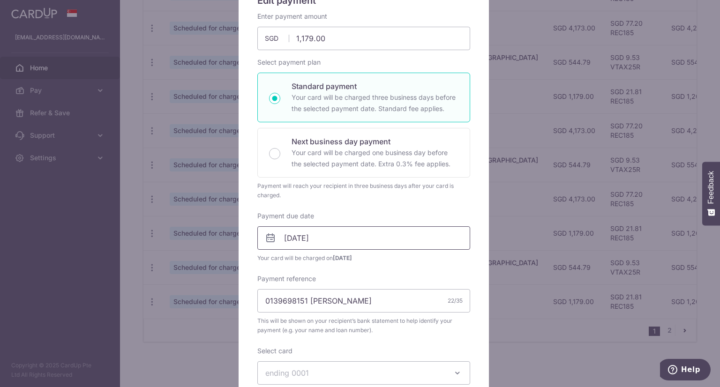
click at [342, 233] on input "05/11/2025" at bounding box center [363, 237] width 213 height 23
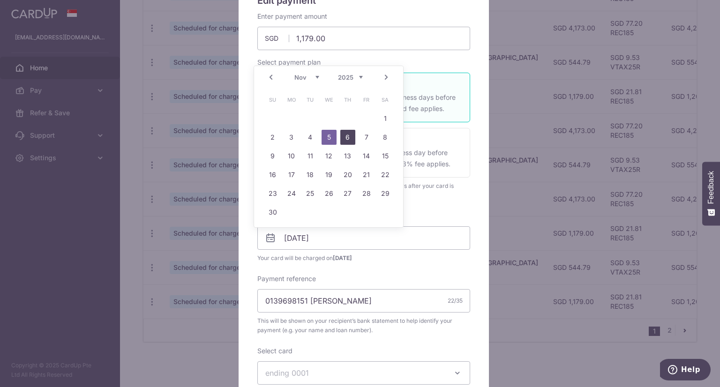
click at [349, 139] on link "6" at bounding box center [347, 137] width 15 height 15
type input "06/11/2025"
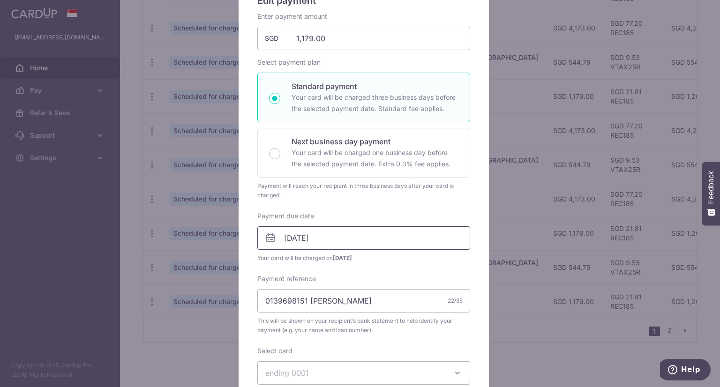
click at [333, 243] on input "06/11/2025" at bounding box center [363, 237] width 213 height 23
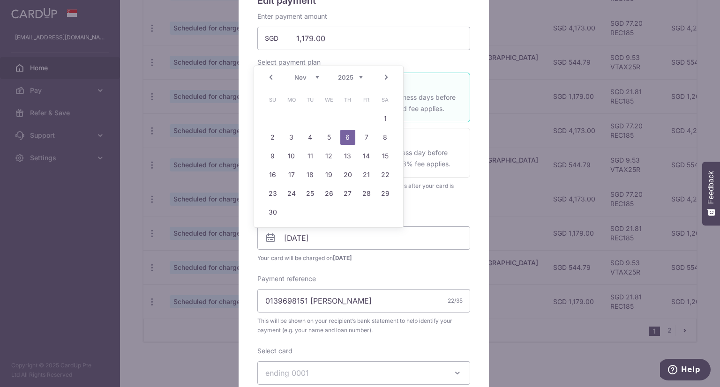
click at [347, 135] on link "6" at bounding box center [347, 137] width 15 height 15
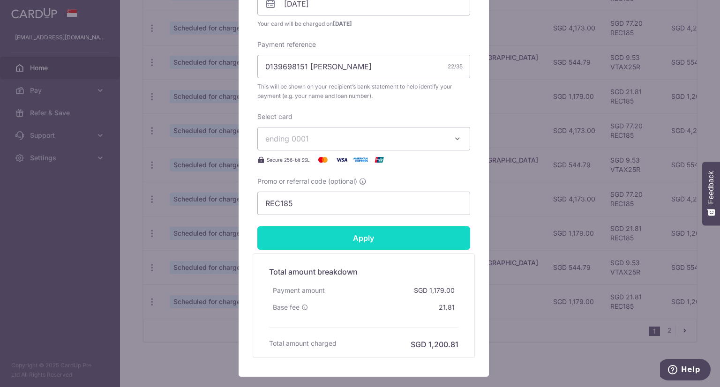
click at [355, 241] on input "Apply" at bounding box center [363, 237] width 213 height 23
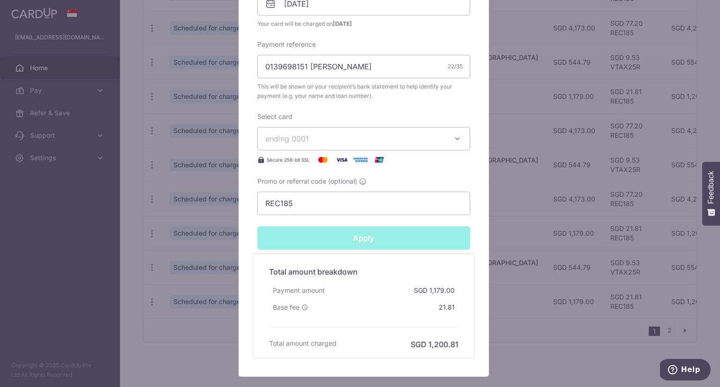
type input "Successfully Applied"
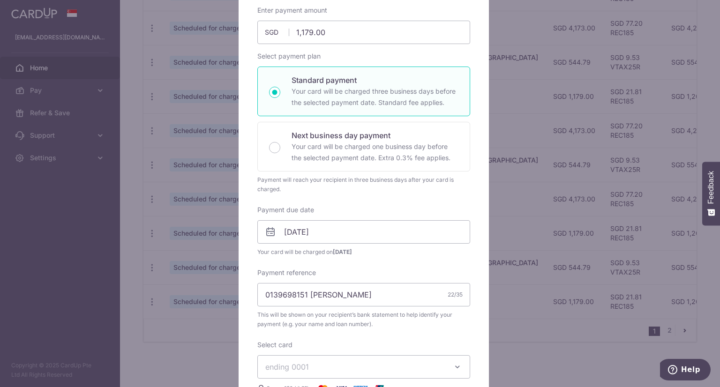
scroll to position [32, 0]
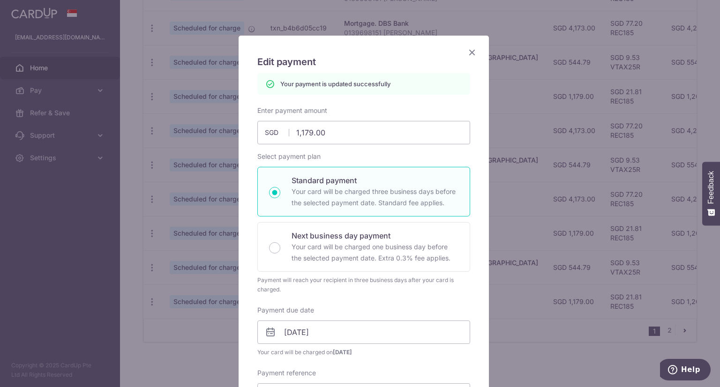
click at [467, 53] on icon "Close" at bounding box center [471, 52] width 11 height 12
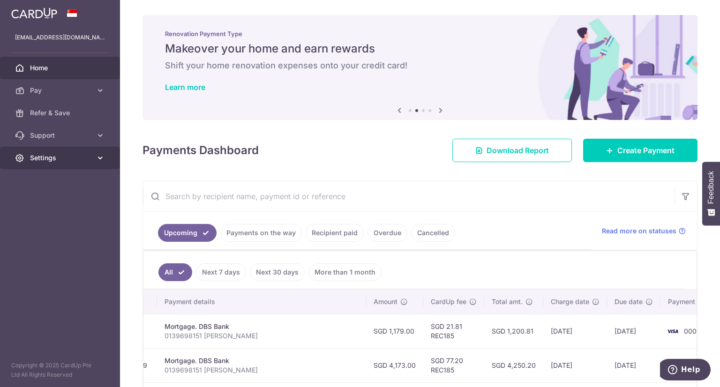
click at [73, 158] on span "Settings" at bounding box center [61, 157] width 62 height 9
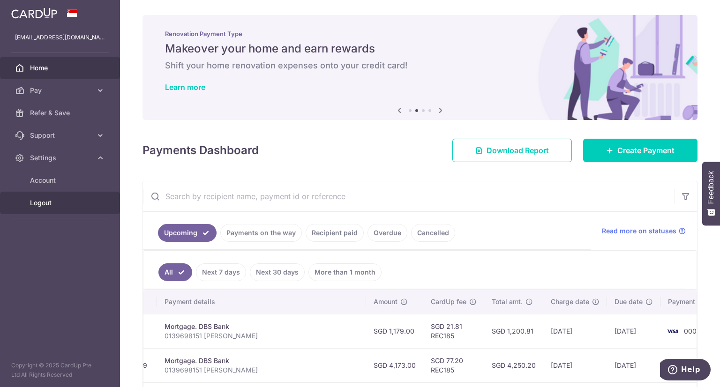
click at [36, 203] on span "Logout" at bounding box center [61, 202] width 62 height 9
